Goal: Book appointment/travel/reservation

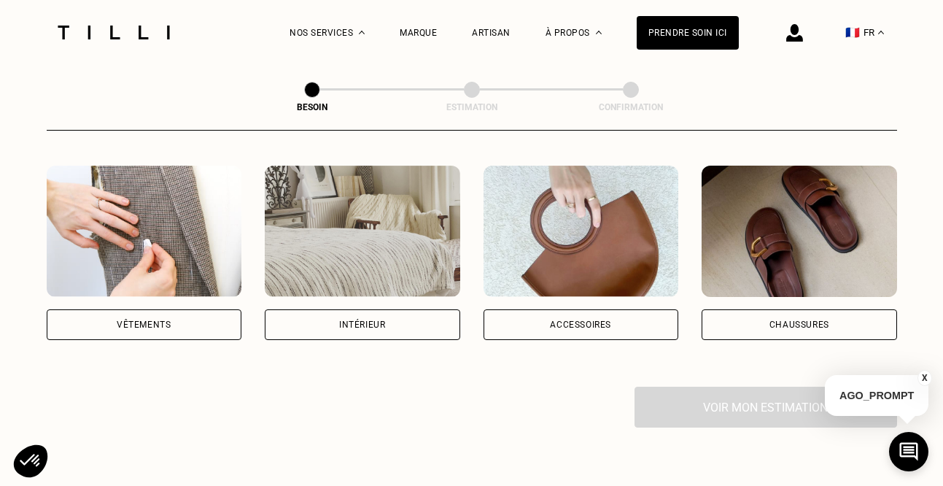
scroll to position [271, 0]
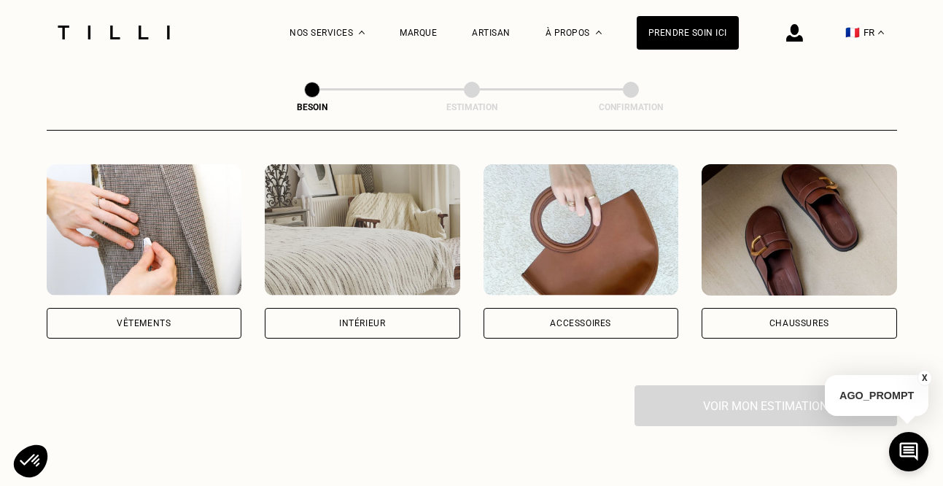
click at [403, 308] on div "Intérieur" at bounding box center [362, 323] width 195 height 31
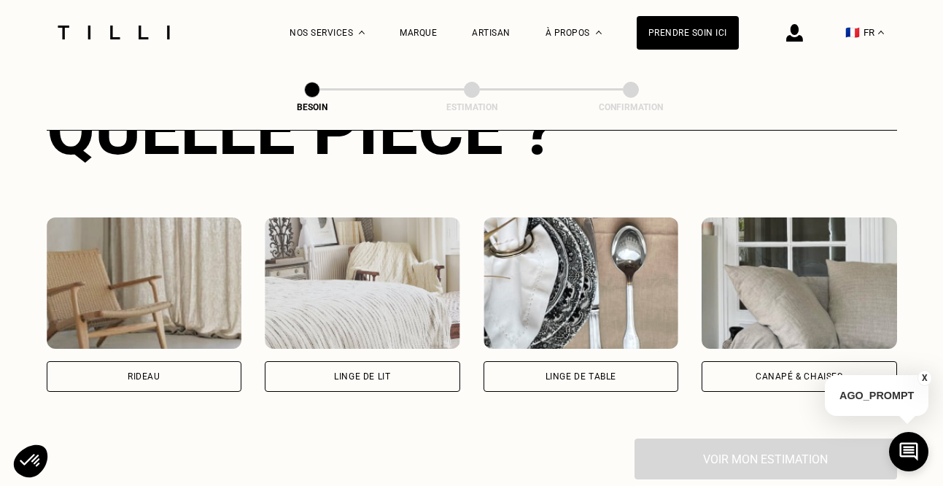
scroll to position [615, 0]
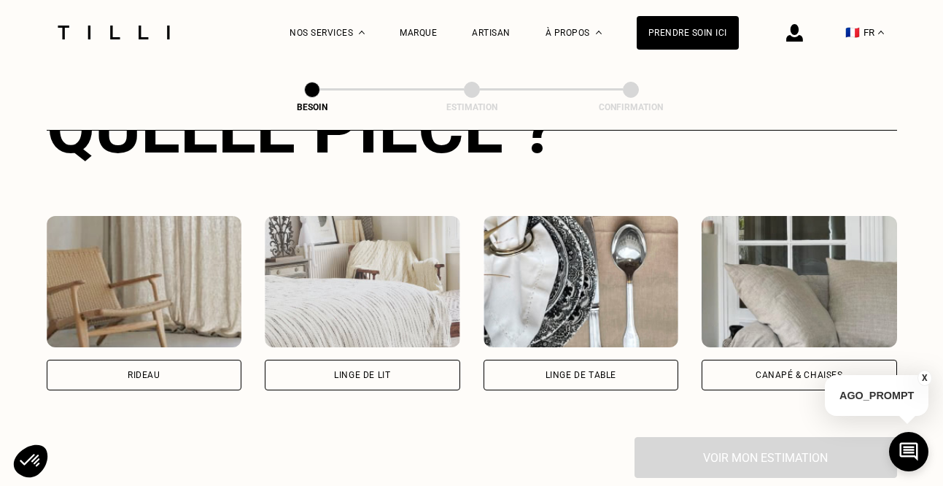
click at [191, 359] on div "Rideau" at bounding box center [144, 374] width 195 height 31
select select "FR"
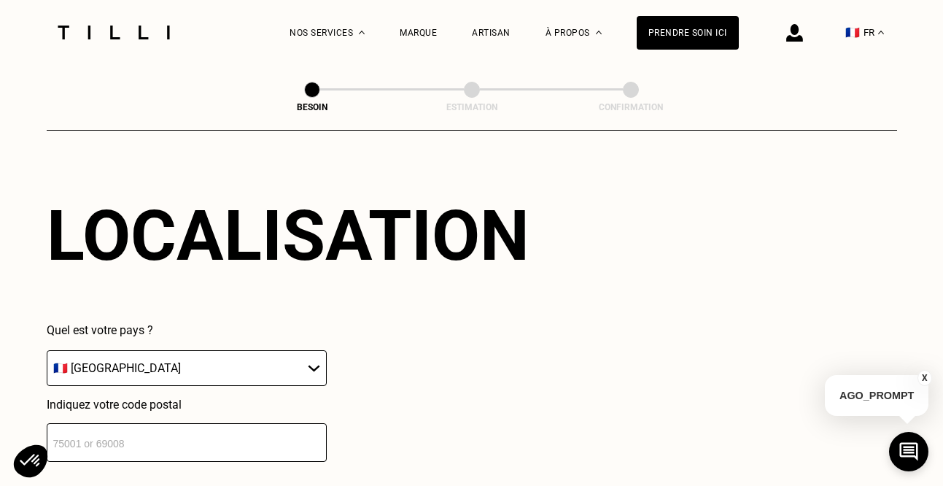
scroll to position [968, 0]
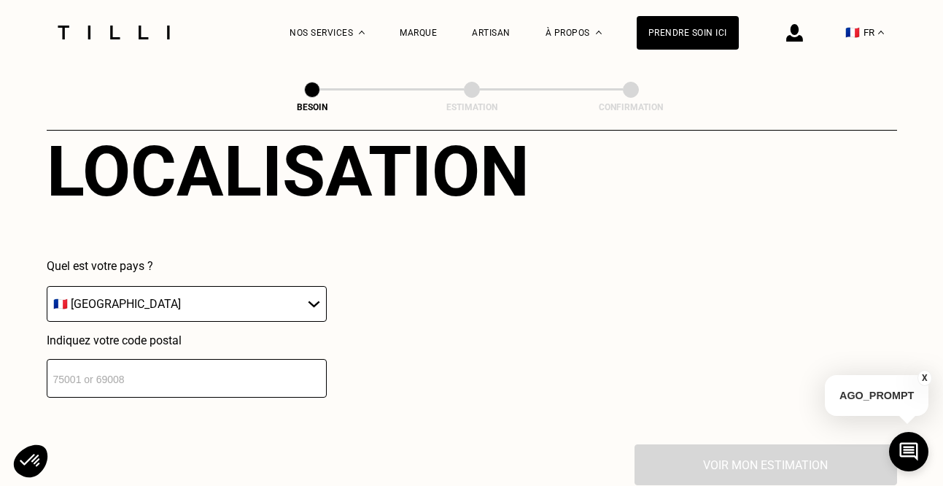
click at [185, 365] on input "number" at bounding box center [187, 378] width 280 height 39
type input "67000"
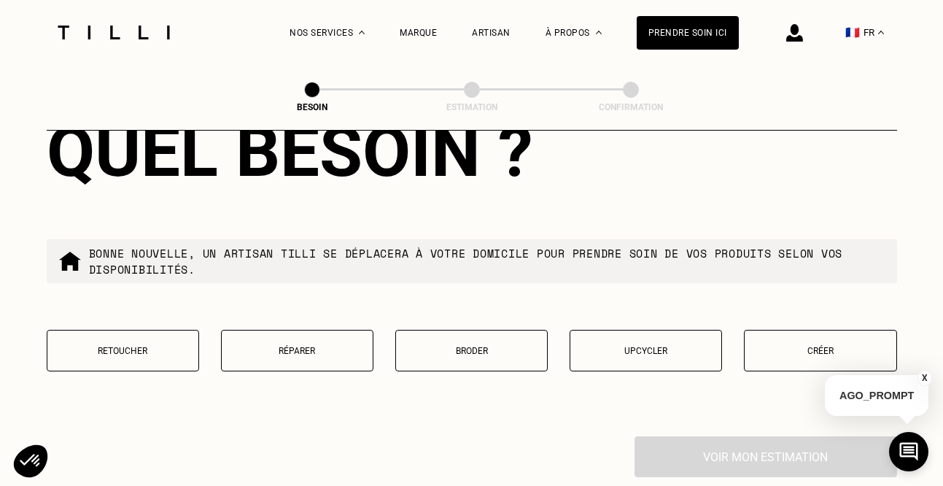
scroll to position [1348, 0]
click at [185, 338] on button "Retoucher" at bounding box center [123, 350] width 152 height 42
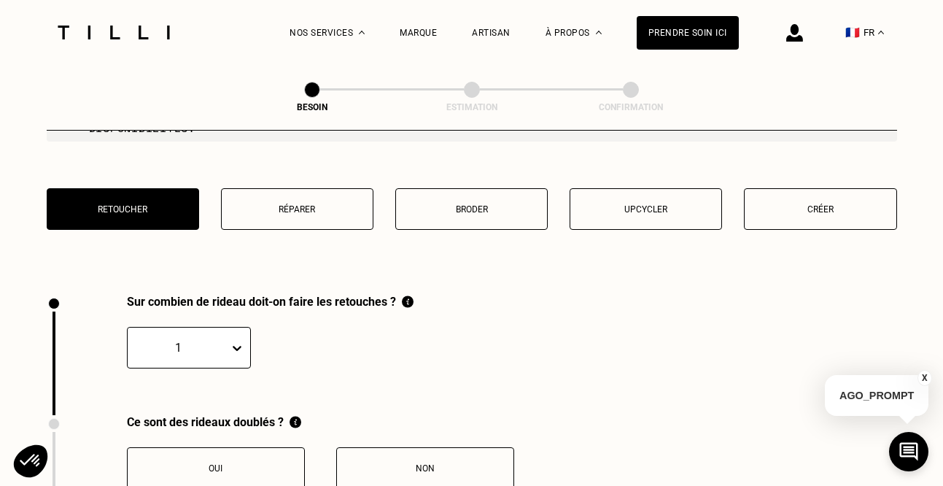
scroll to position [1604, 0]
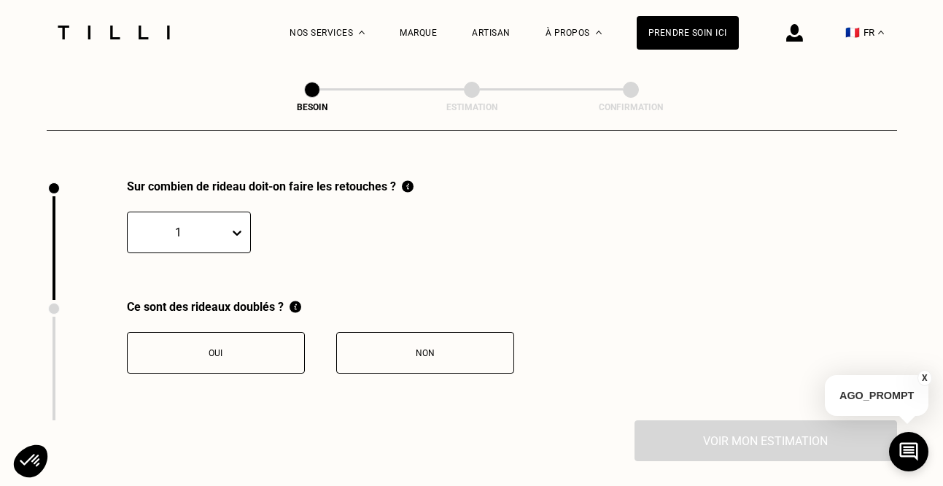
click at [236, 225] on icon at bounding box center [237, 232] width 15 height 15
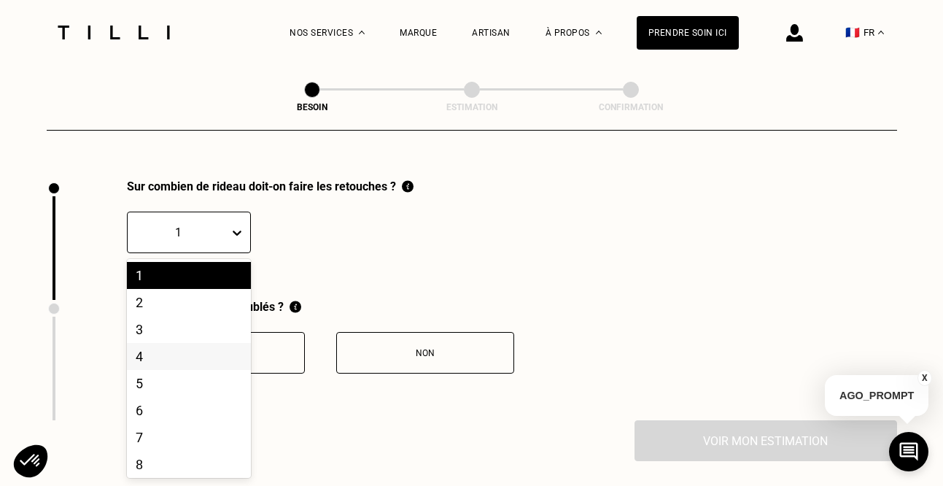
click at [174, 346] on div "4" at bounding box center [189, 356] width 124 height 27
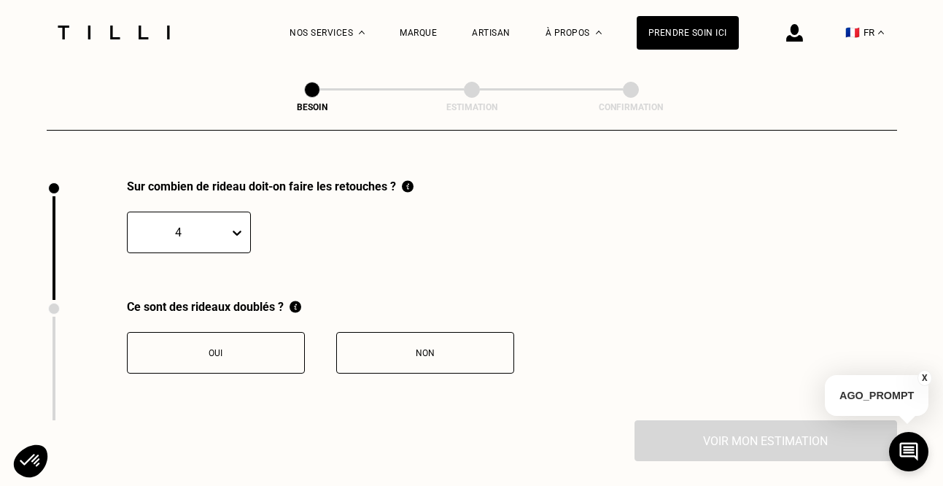
click at [397, 348] on div "Non" at bounding box center [425, 353] width 162 height 10
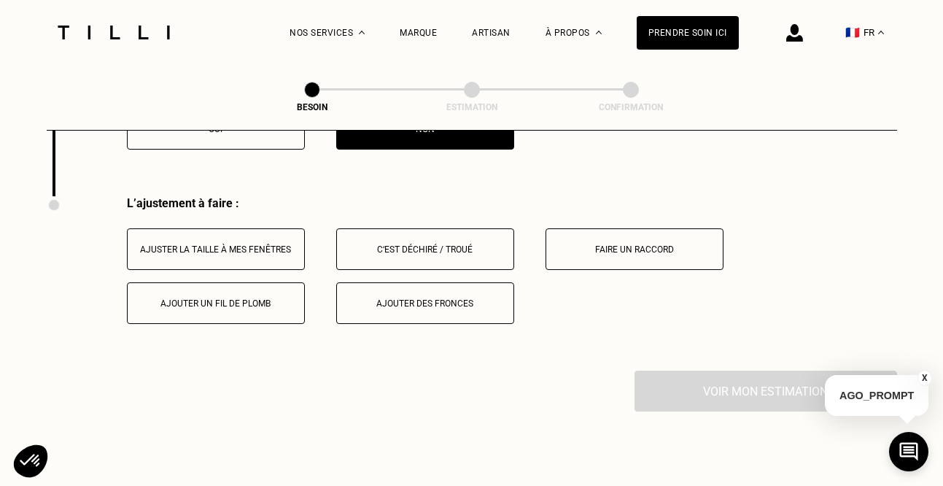
scroll to position [1845, 0]
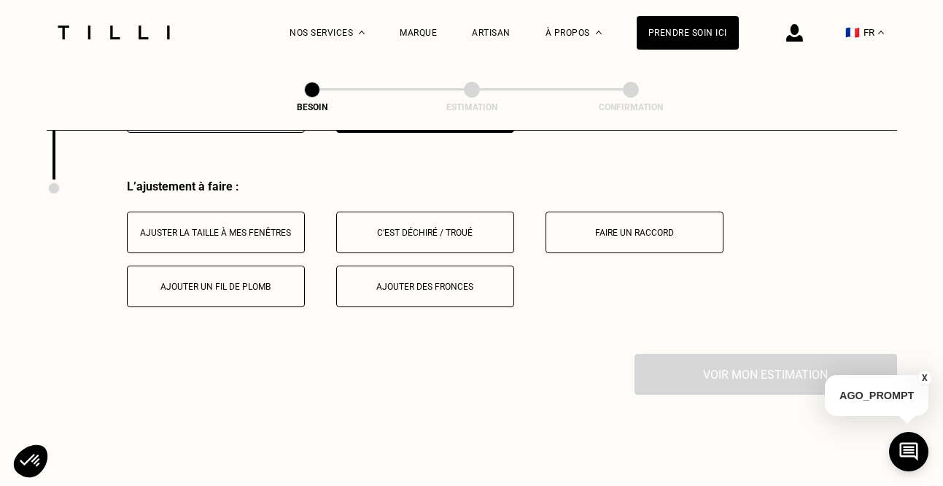
click at [278, 225] on button "Ajuster la taille à mes fenêtres" at bounding box center [216, 232] width 178 height 42
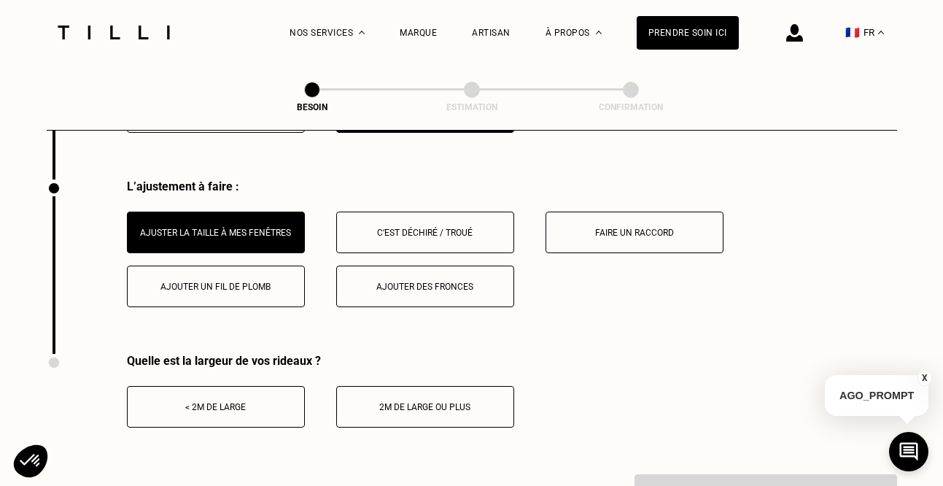
click at [263, 402] on div "< 2m de large" at bounding box center [216, 407] width 162 height 10
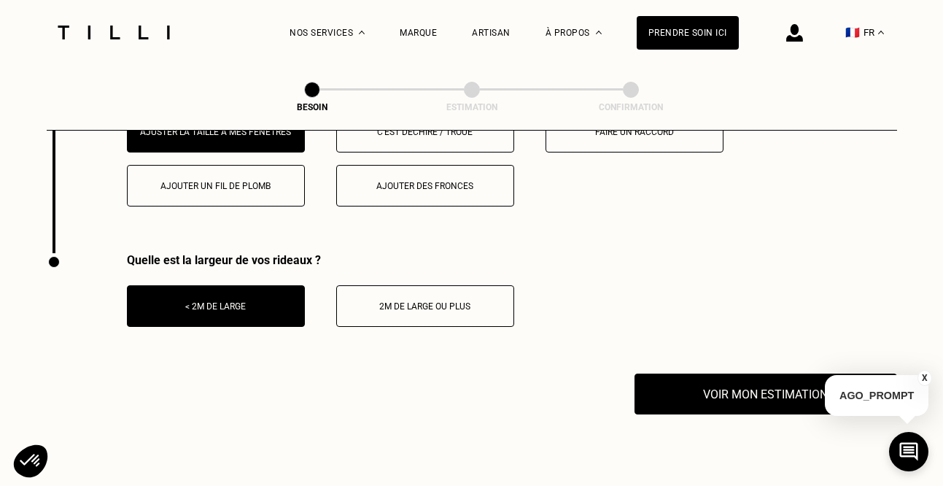
scroll to position [1953, 0]
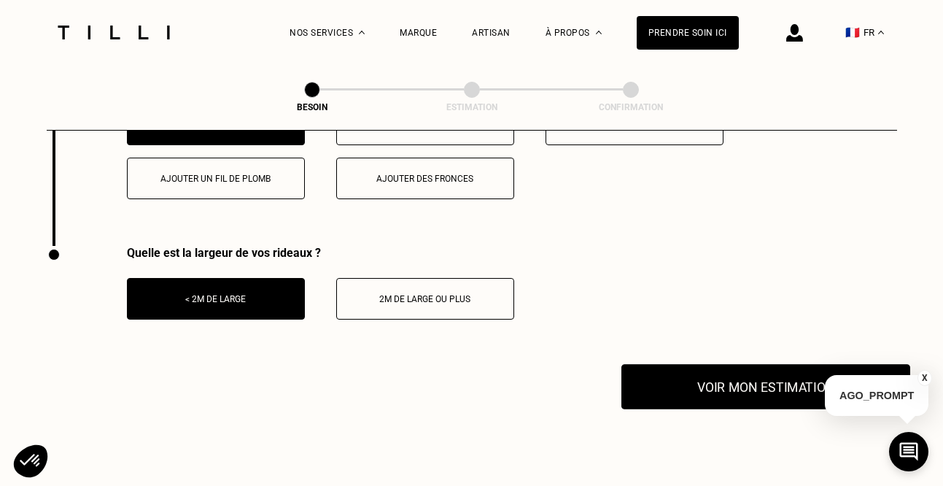
click at [681, 380] on button "Voir mon estimation" at bounding box center [765, 386] width 289 height 45
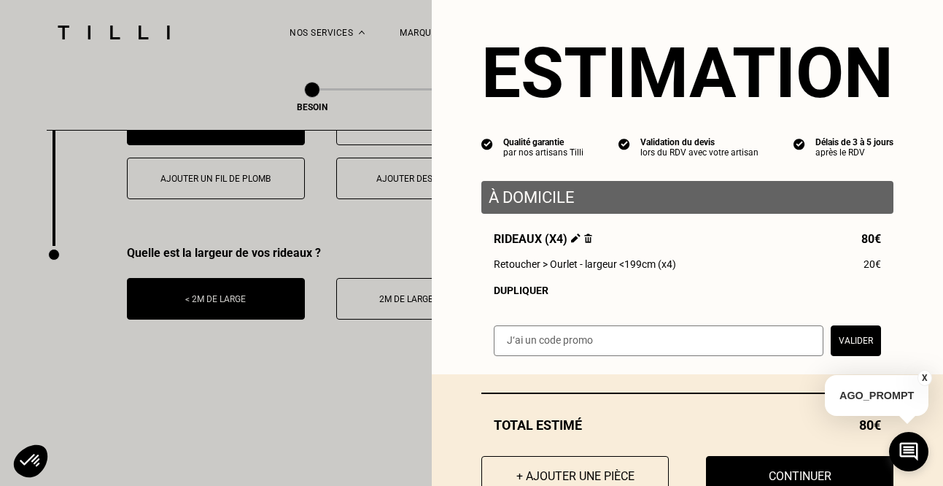
scroll to position [0, 0]
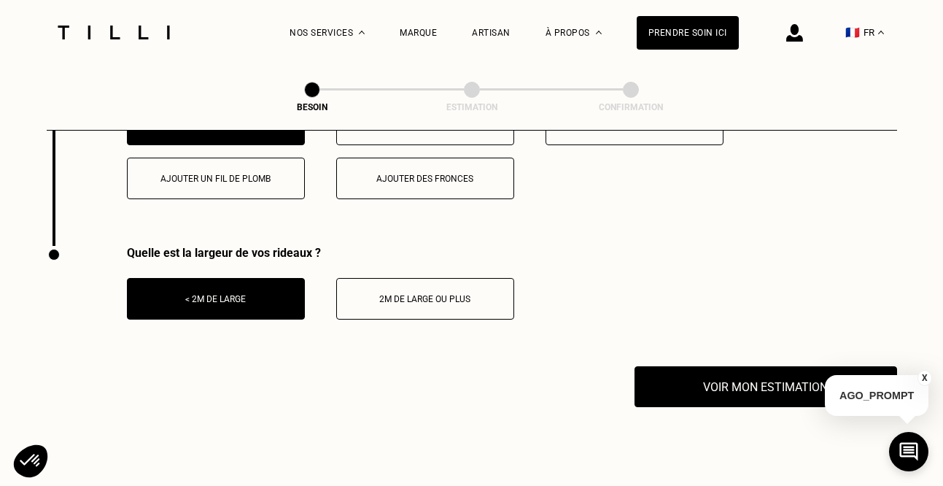
click at [379, 292] on button "2m de large ou plus" at bounding box center [425, 299] width 178 height 42
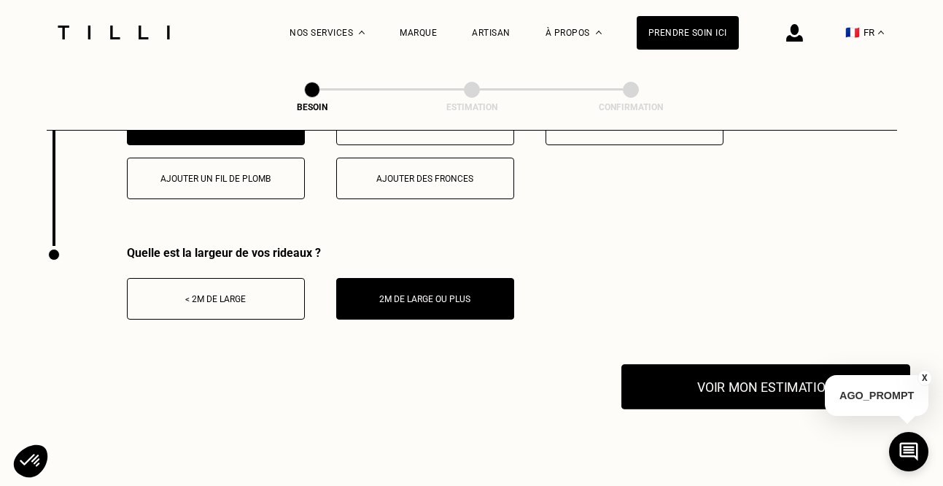
click at [698, 368] on button "Voir mon estimation" at bounding box center [765, 386] width 289 height 45
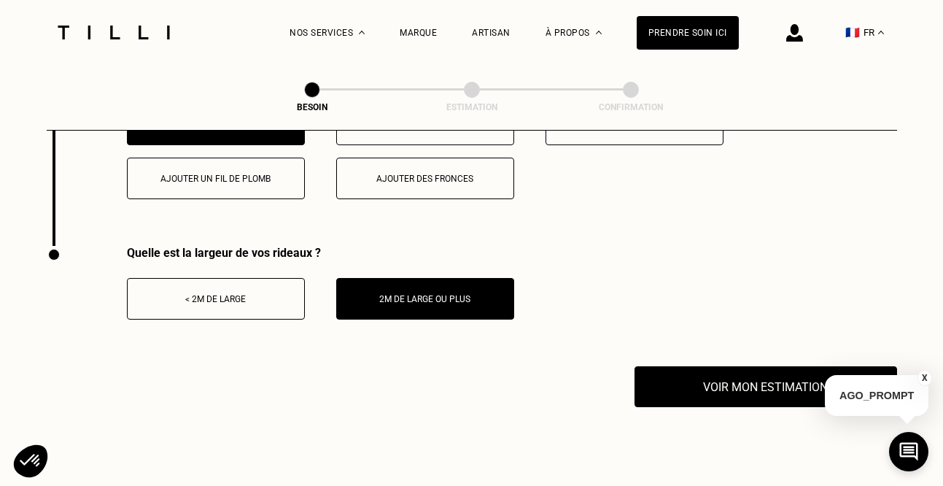
click at [259, 291] on button "< 2m de large" at bounding box center [216, 299] width 178 height 42
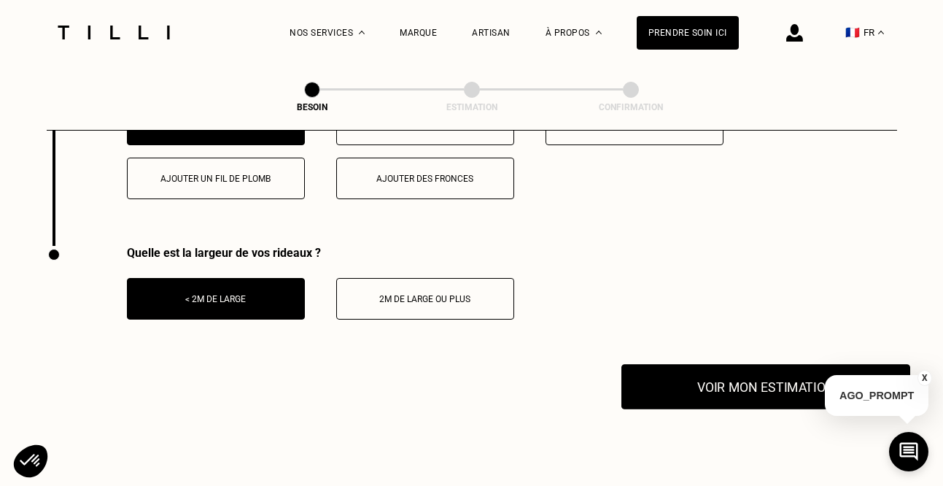
click at [680, 368] on button "Voir mon estimation" at bounding box center [765, 386] width 289 height 45
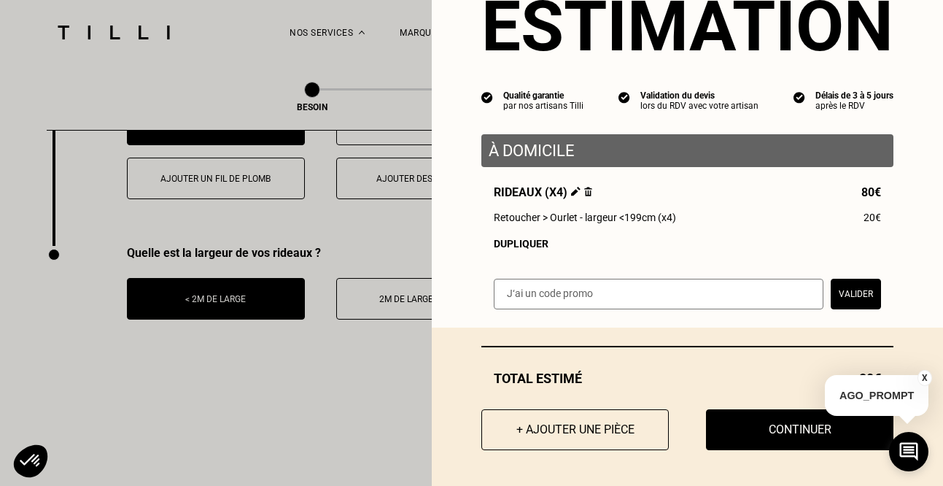
scroll to position [1915, 0]
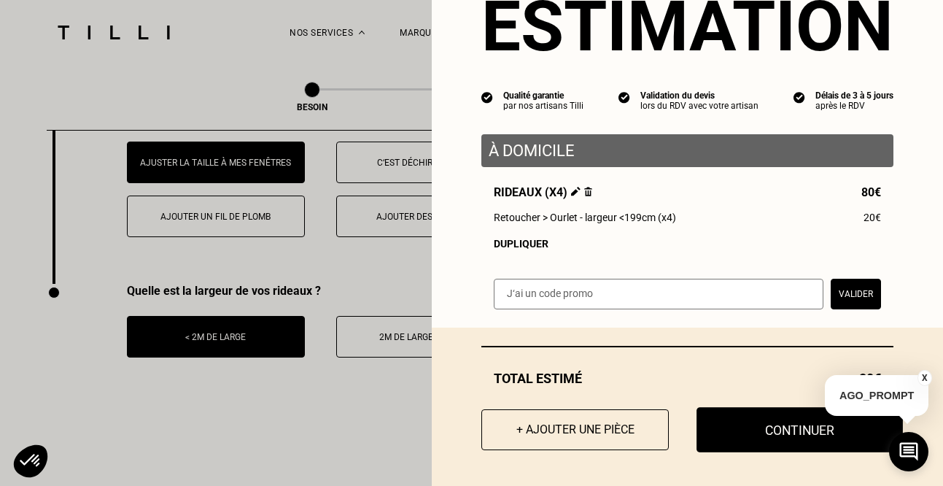
click at [723, 434] on button "Continuer" at bounding box center [799, 429] width 206 height 45
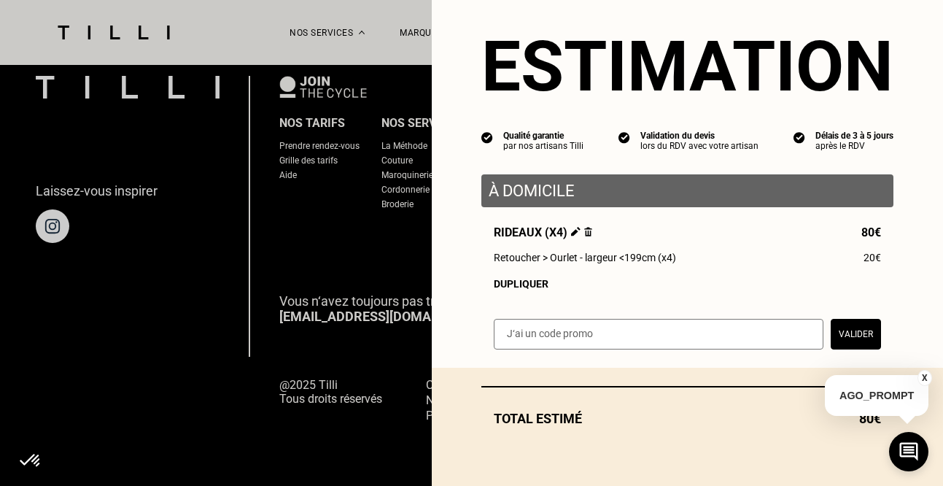
scroll to position [22, 0]
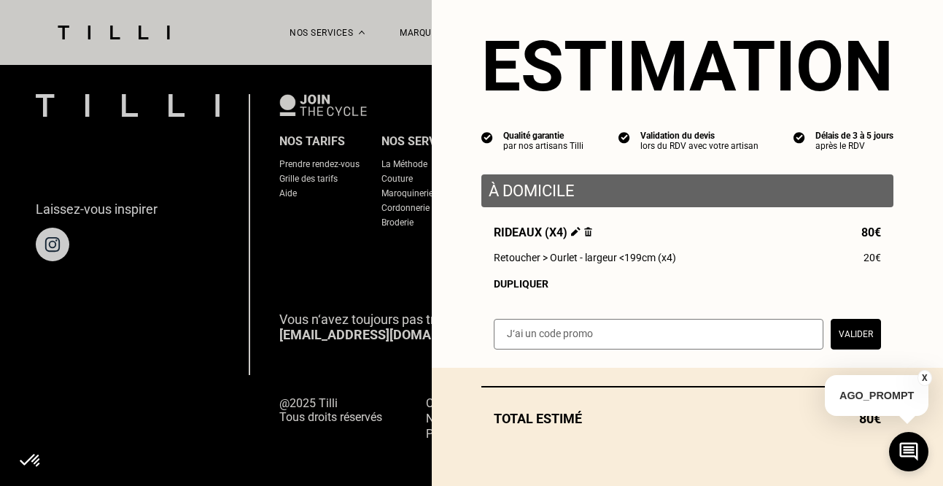
select select "FR"
